Goal: Task Accomplishment & Management: Use online tool/utility

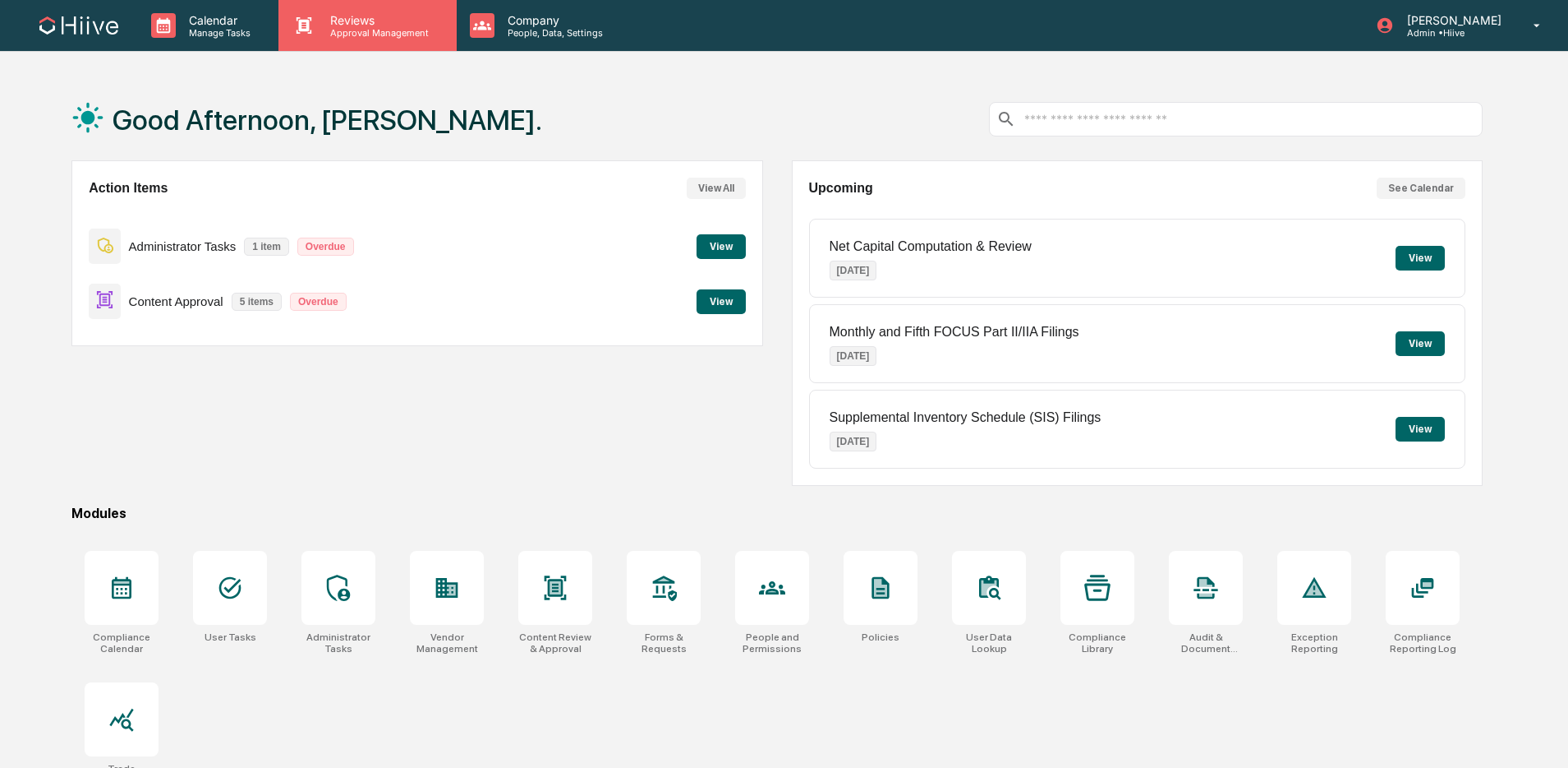
click at [377, 37] on p "Approval Management" at bounding box center [377, 33] width 120 height 12
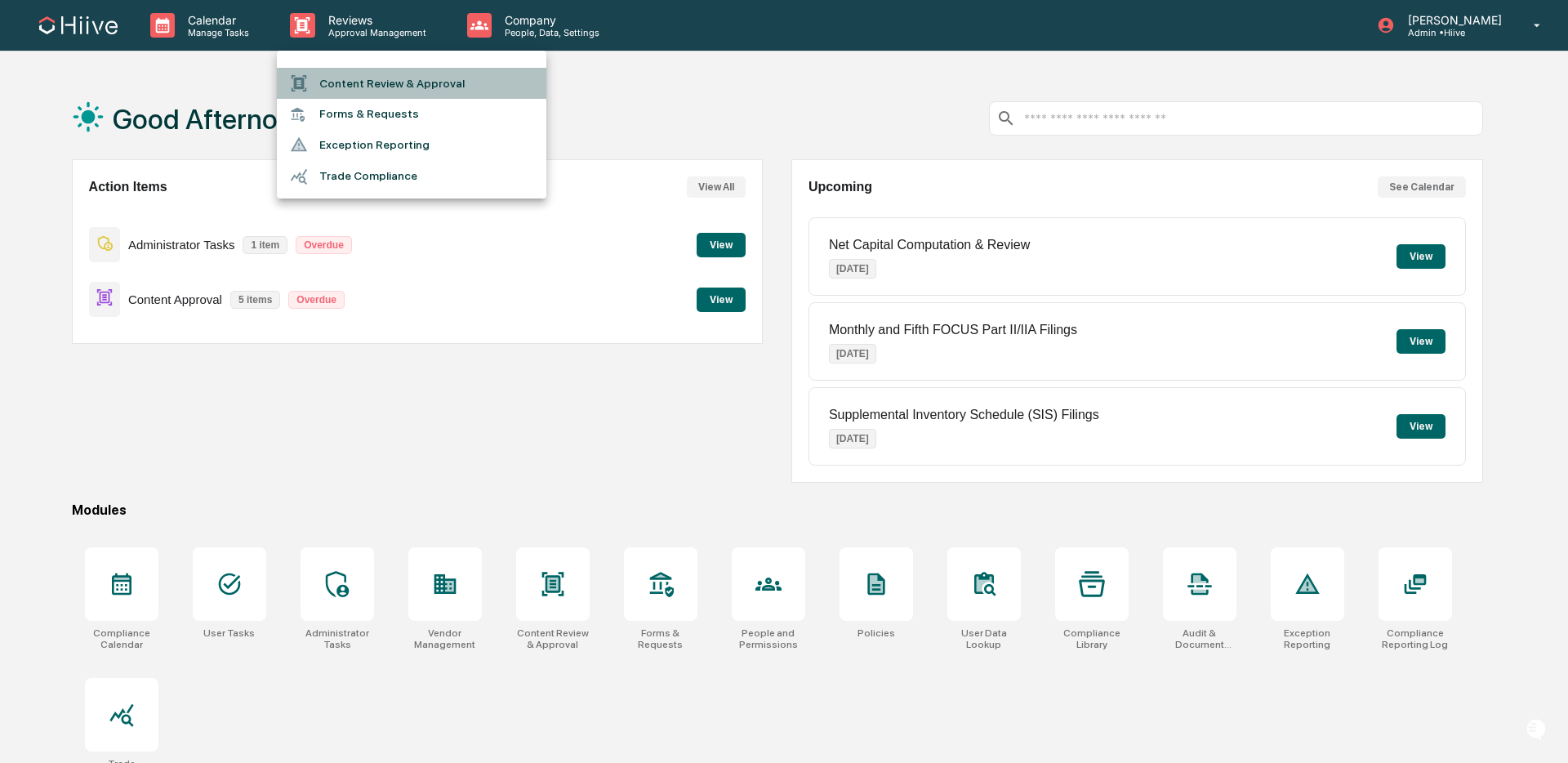
click at [378, 81] on li "Content Review & Approval" at bounding box center [411, 83] width 269 height 31
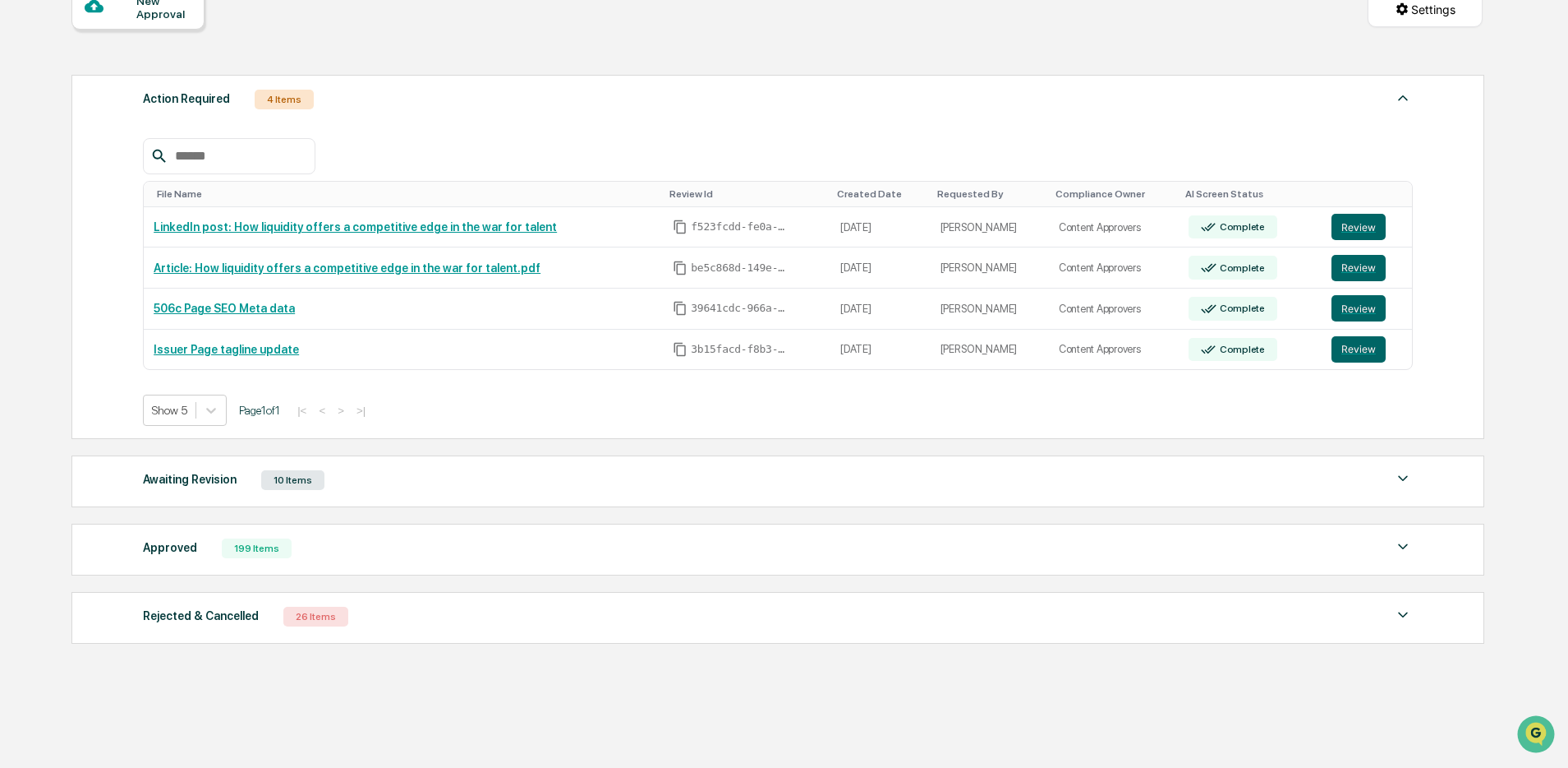
scroll to position [206, 0]
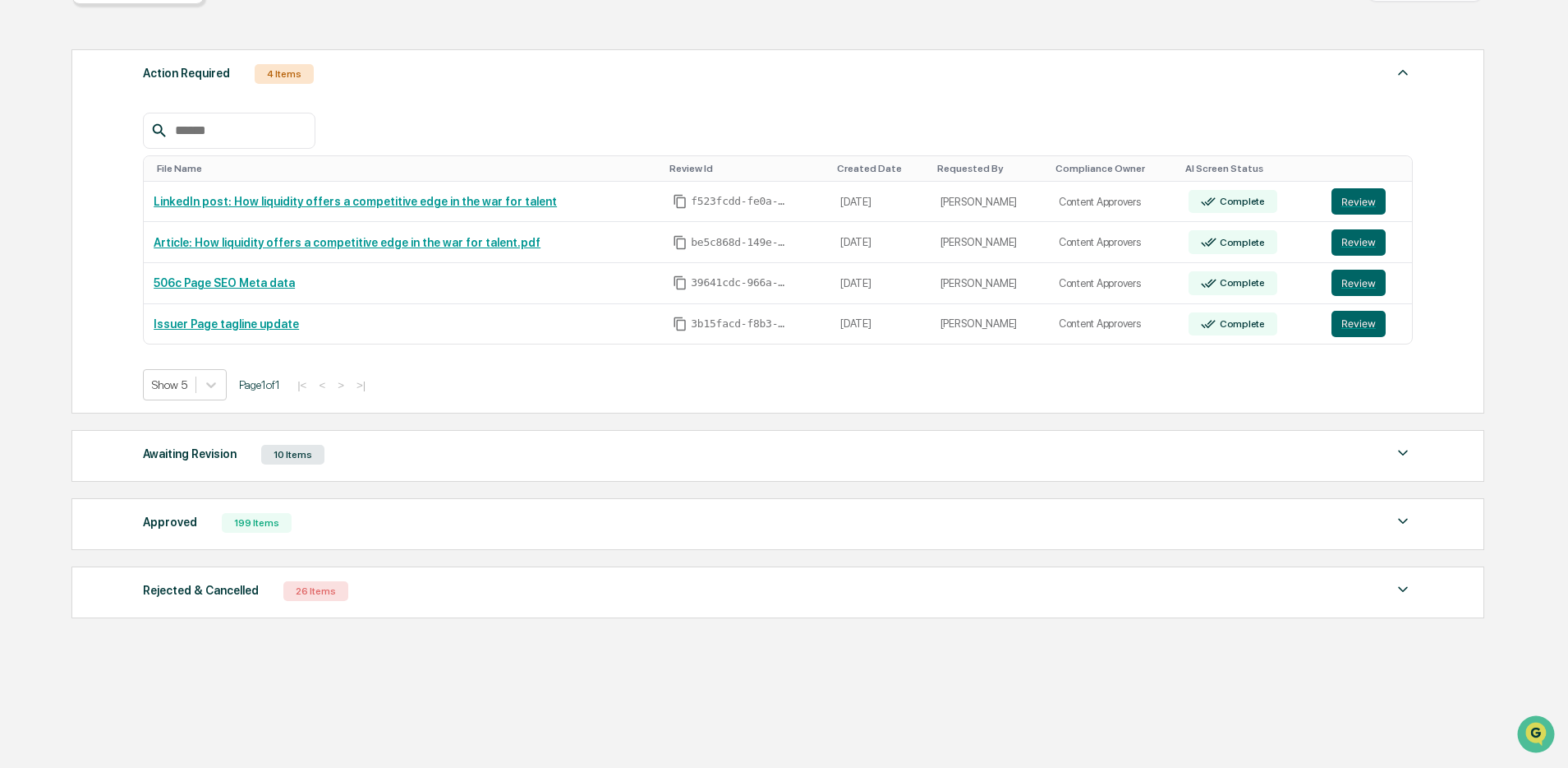
click at [643, 447] on div "Awaiting Revision 10 Items" at bounding box center [778, 454] width 1270 height 23
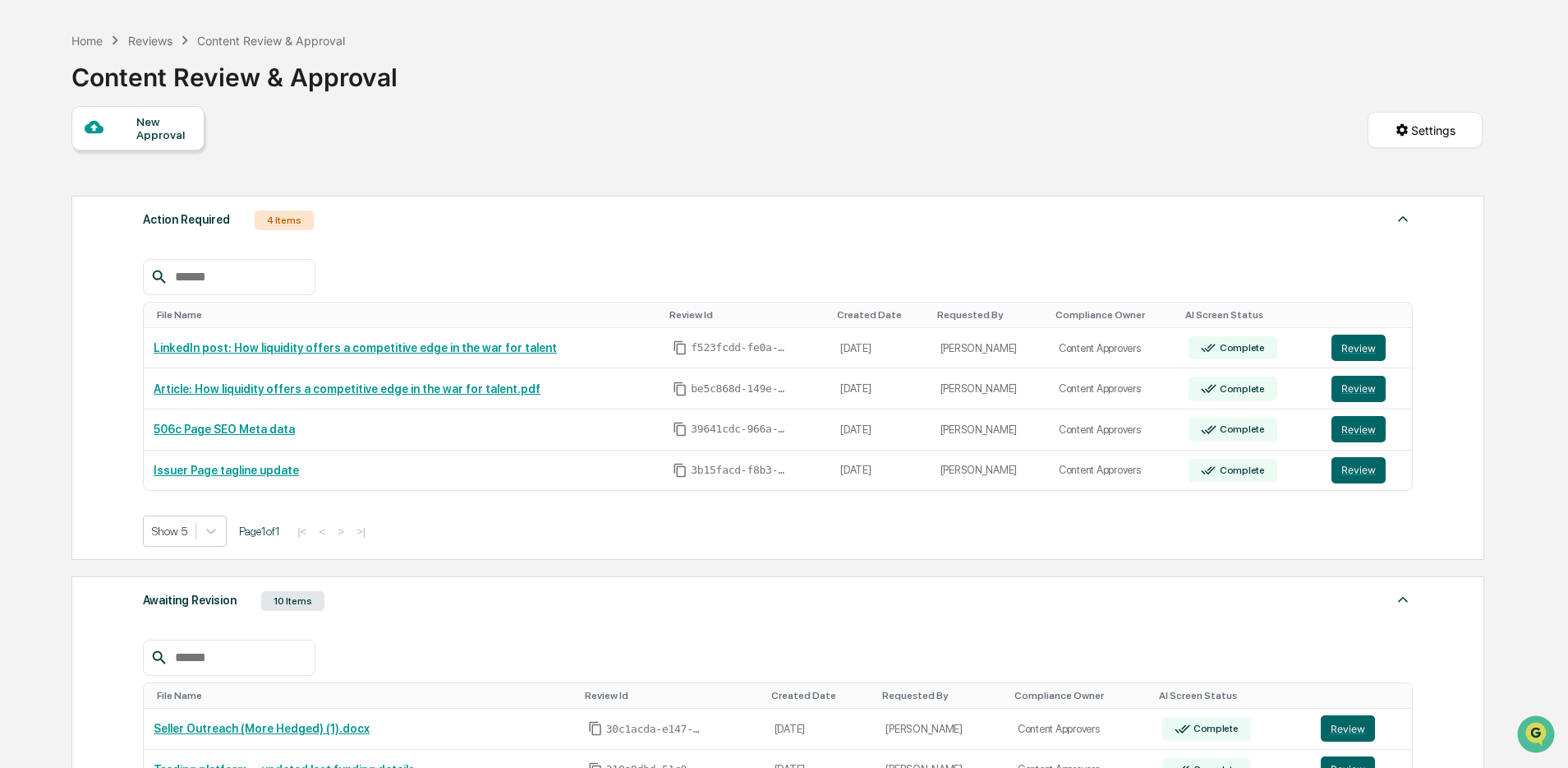
scroll to position [0, 0]
